Goal: Information Seeking & Learning: Learn about a topic

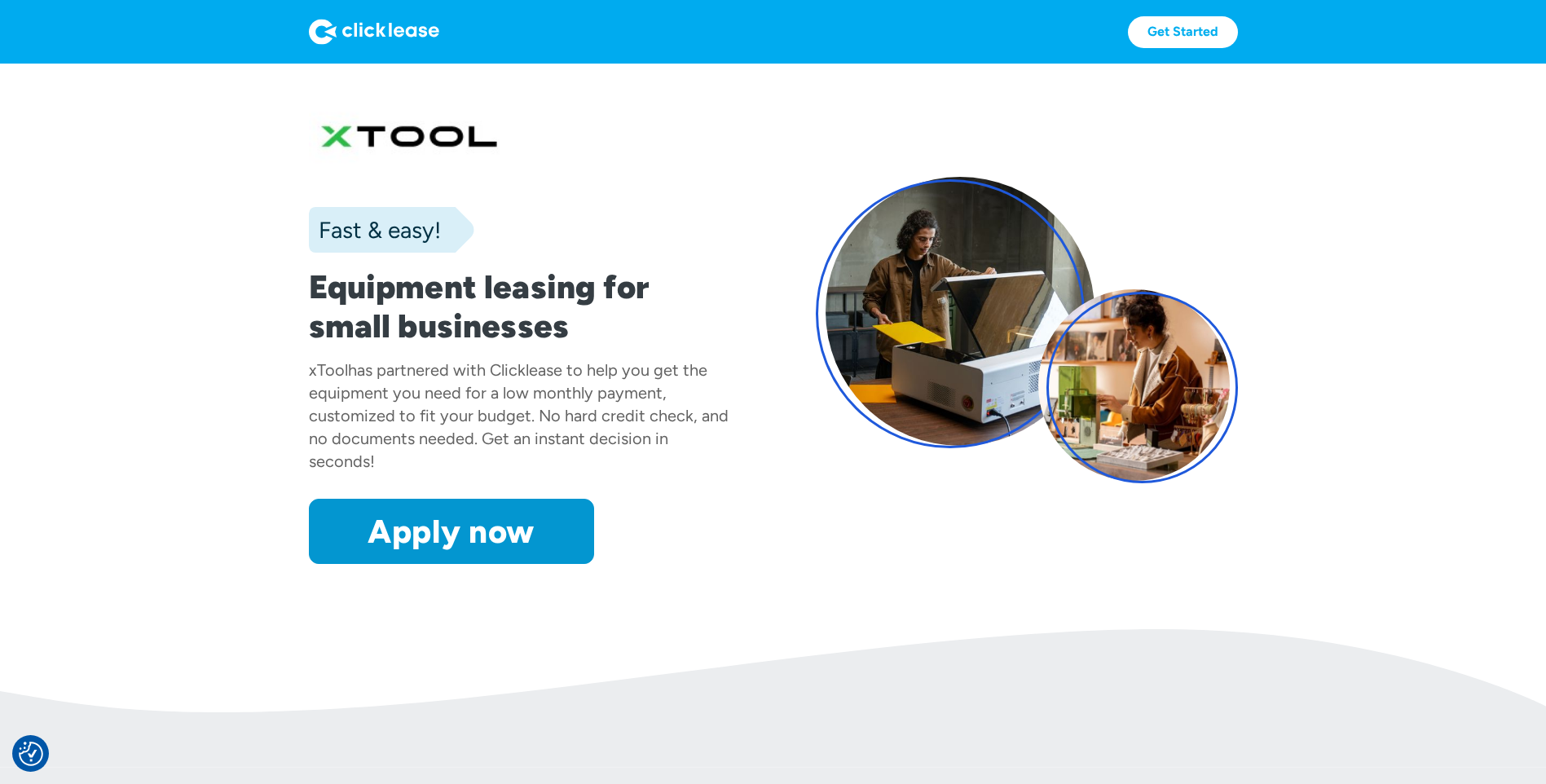
click at [420, 34] on img at bounding box center [374, 32] width 130 height 26
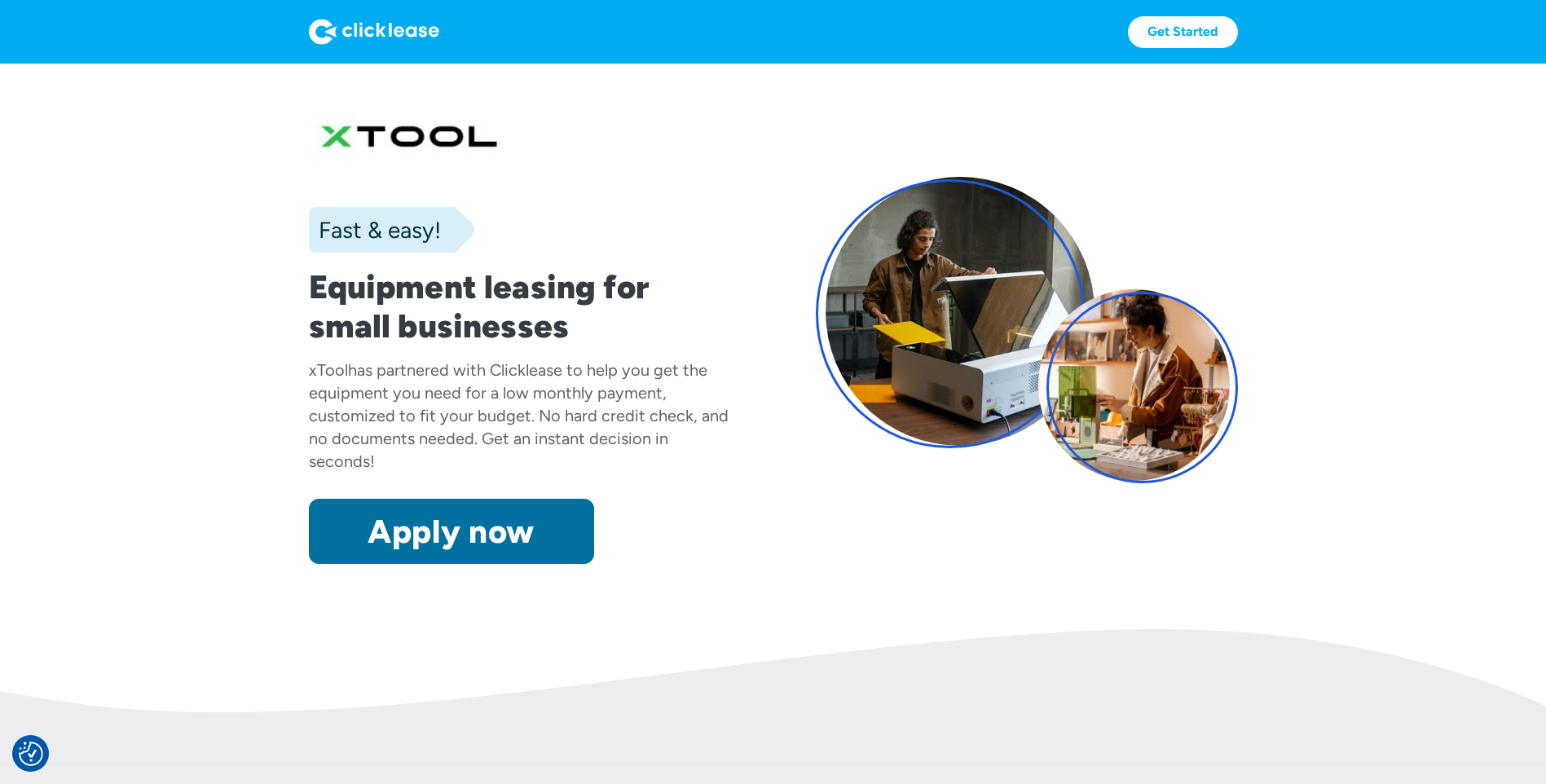
click at [469, 521] on link "Apply now" at bounding box center [451, 532] width 285 height 66
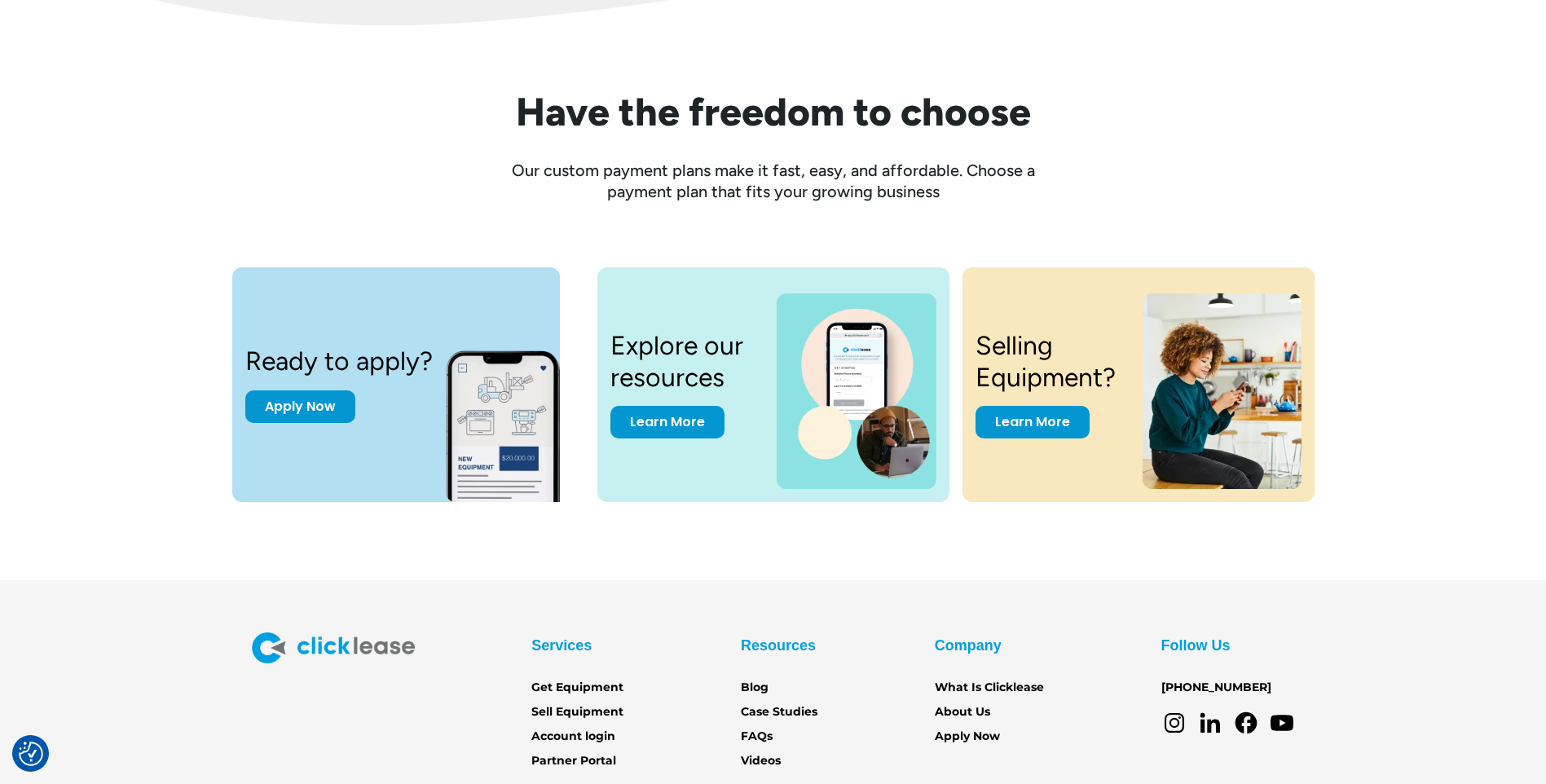
scroll to position [2161, 0]
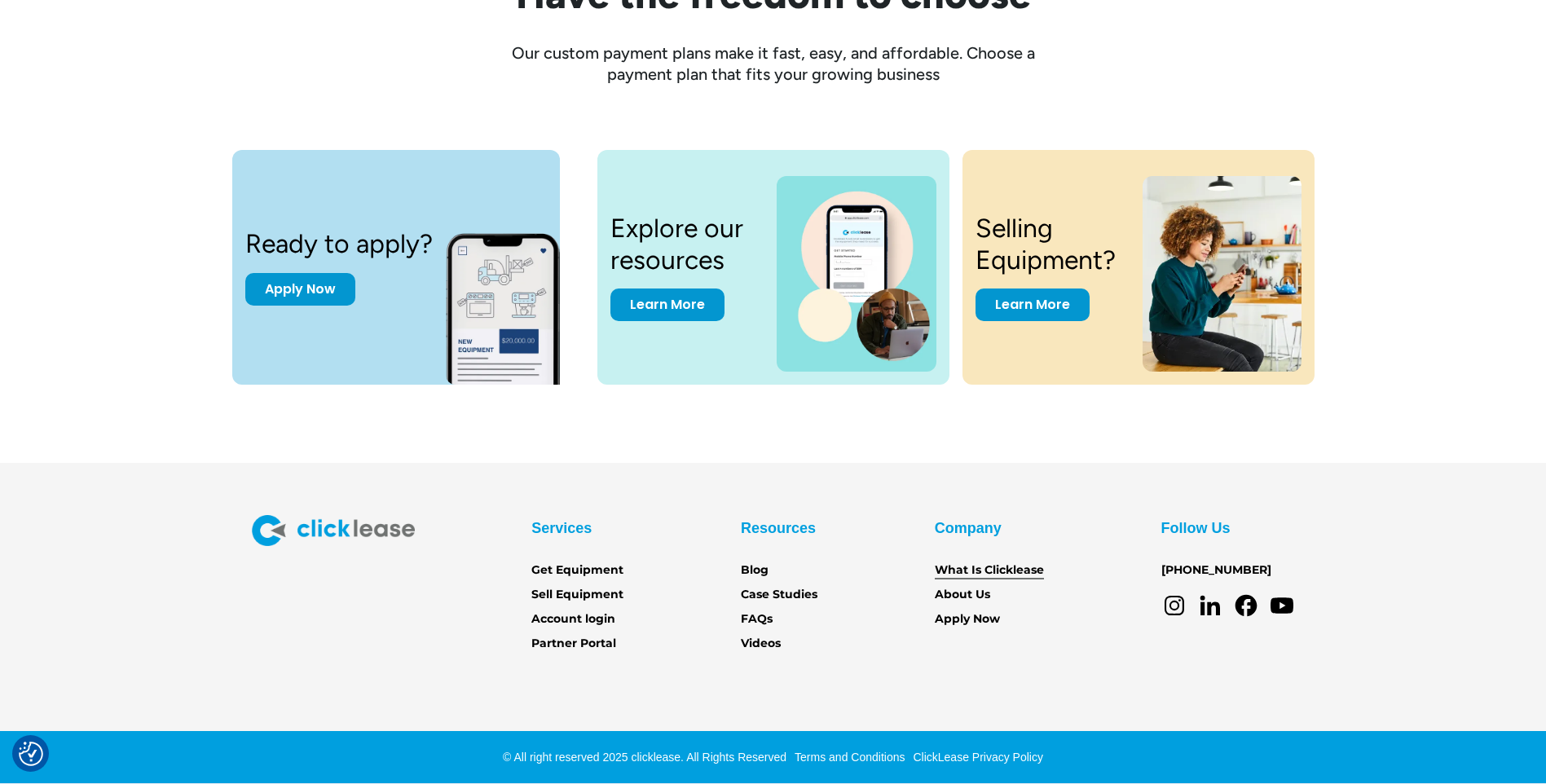
click at [1008, 575] on link "What Is Clicklease" at bounding box center [989, 571] width 109 height 18
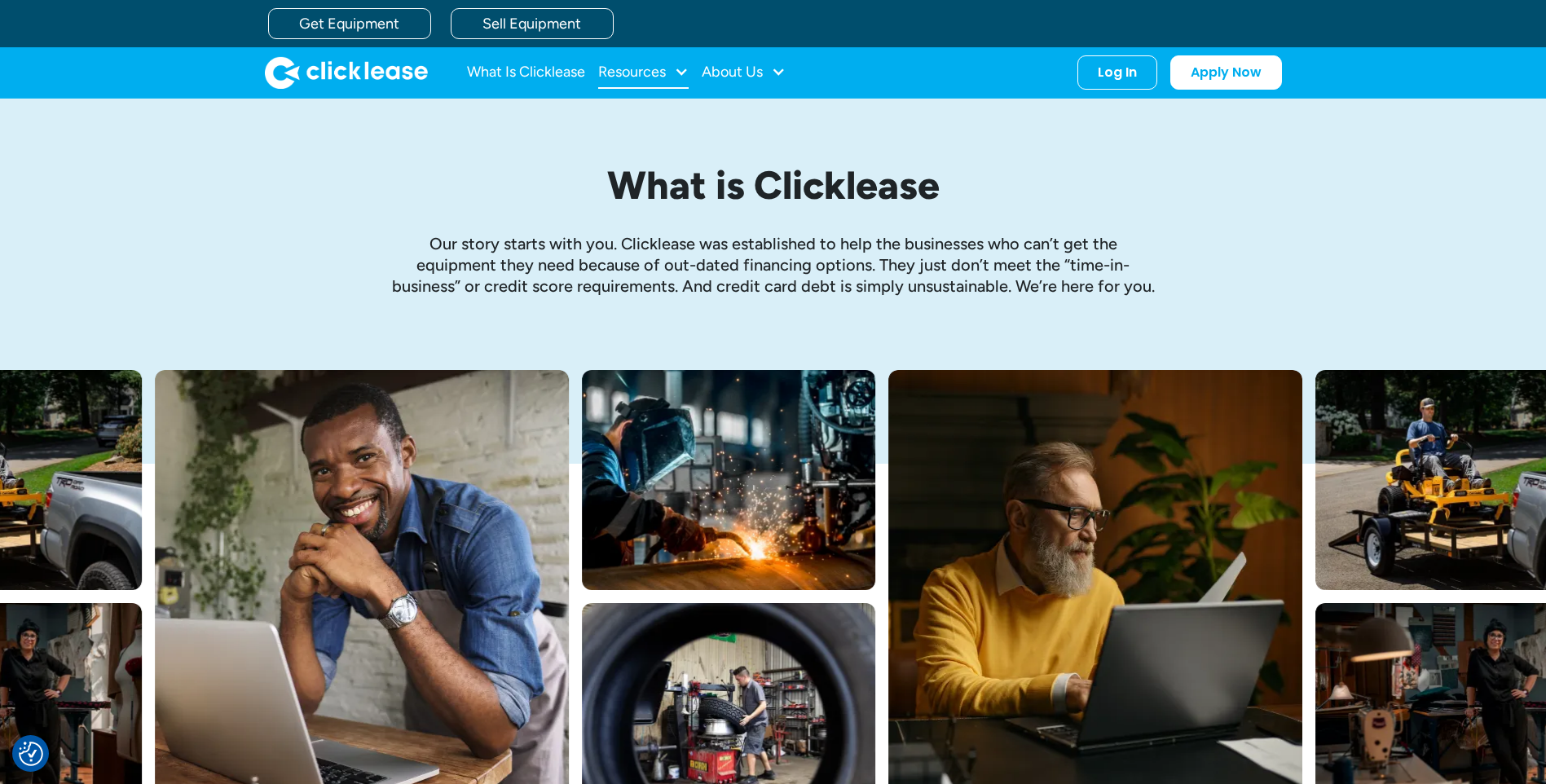
click at [662, 72] on div "Resources" at bounding box center [632, 72] width 67 height 0
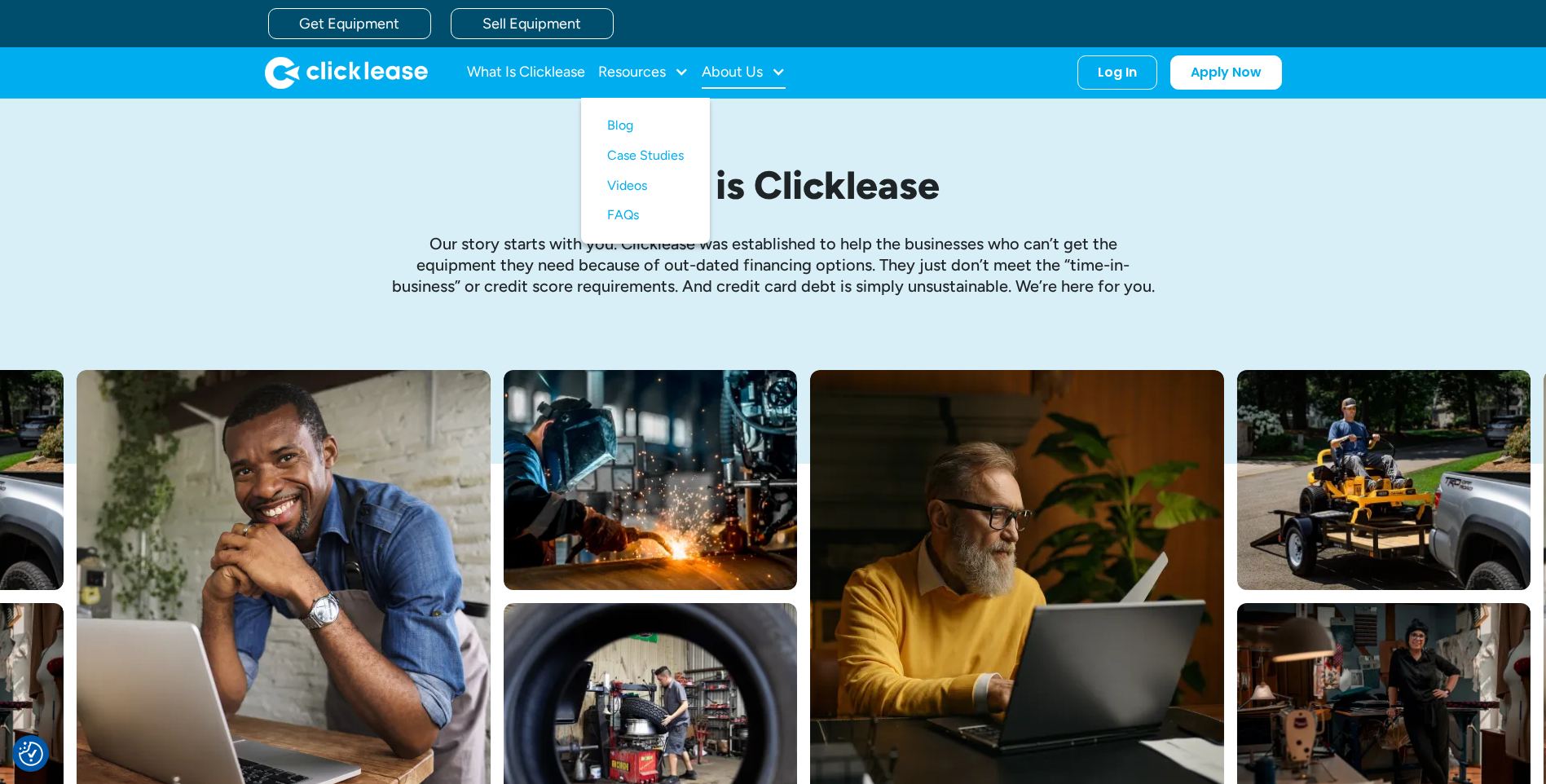
click at [728, 72] on div "About Us" at bounding box center [732, 72] width 61 height 0
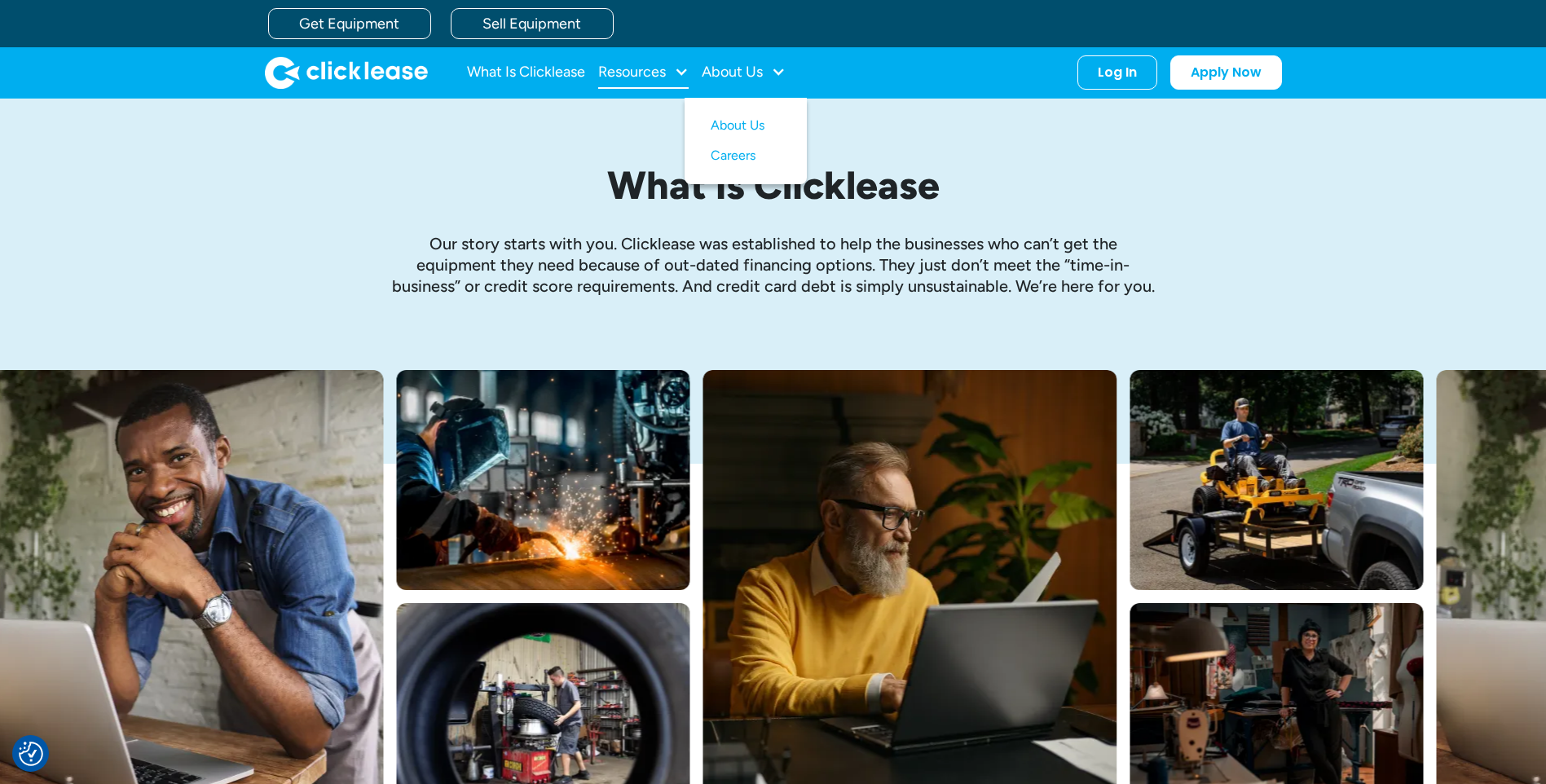
click at [680, 68] on div at bounding box center [681, 72] width 15 height 15
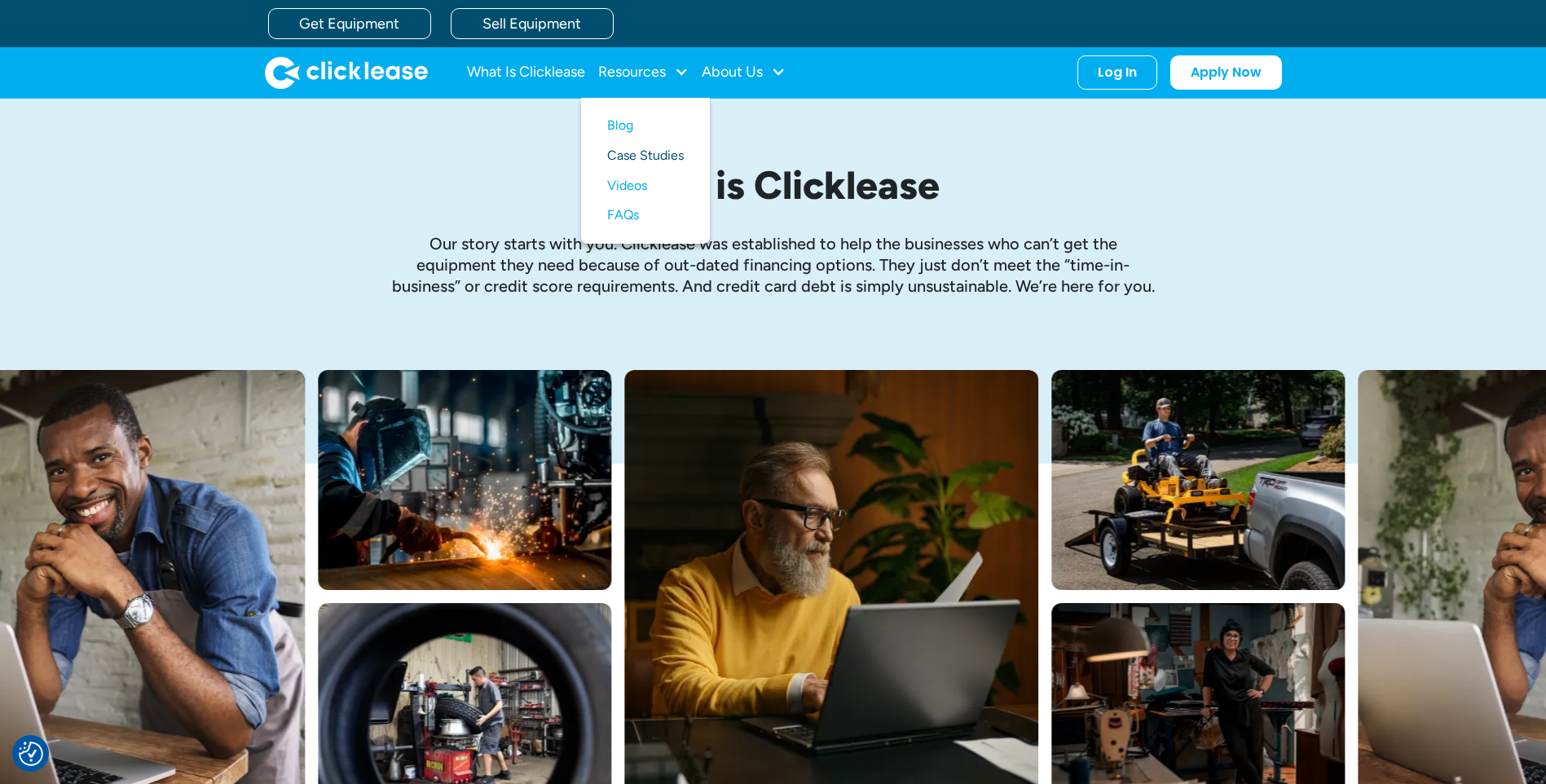
click at [662, 149] on link "Case Studies" at bounding box center [646, 156] width 77 height 30
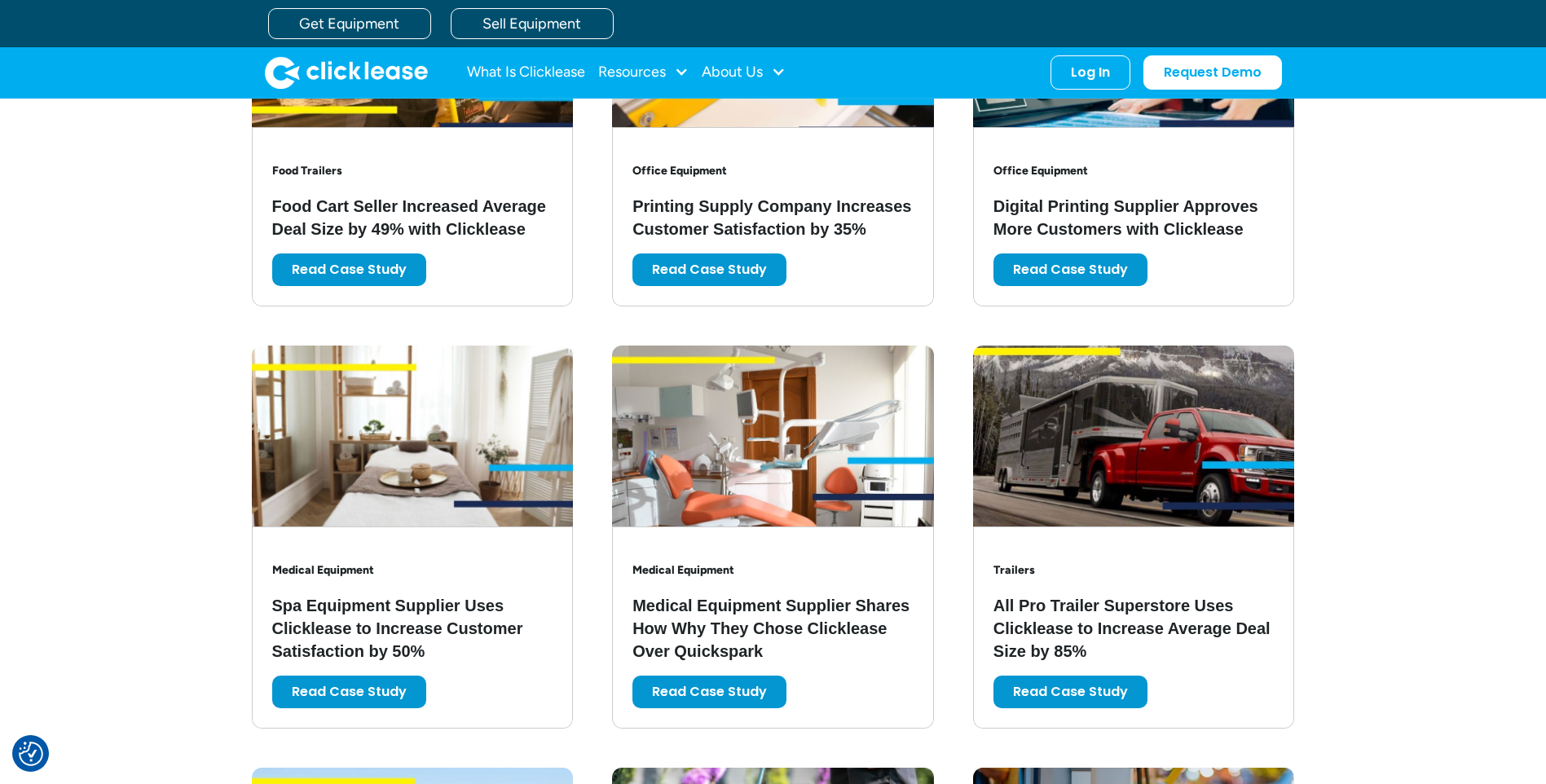
scroll to position [1359, 0]
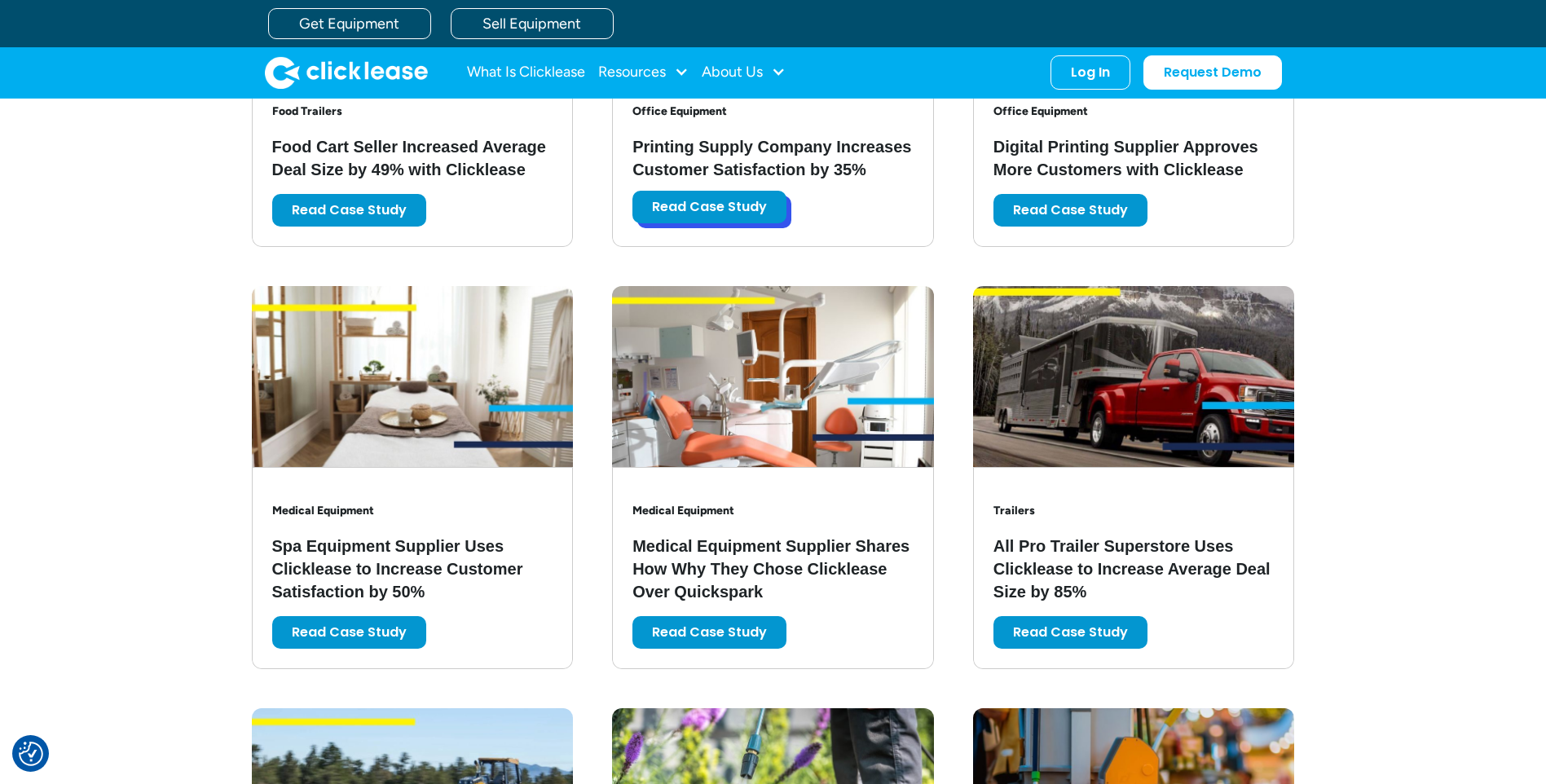
click at [689, 205] on link "Read Case Study" at bounding box center [709, 207] width 154 height 33
